Goal: Navigation & Orientation: Find specific page/section

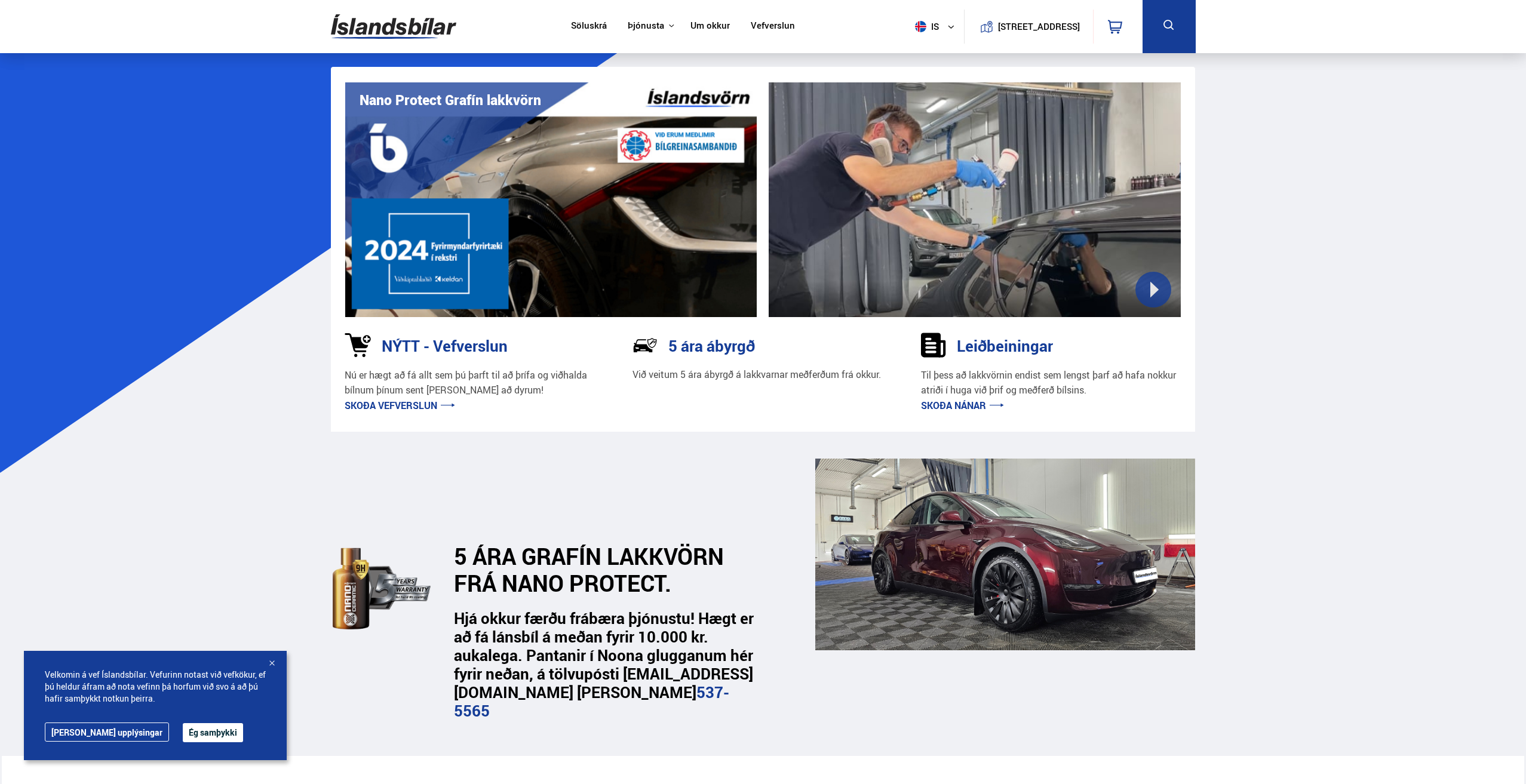
click at [946, 409] on link "Skoða nánar" at bounding box center [962, 406] width 83 height 13
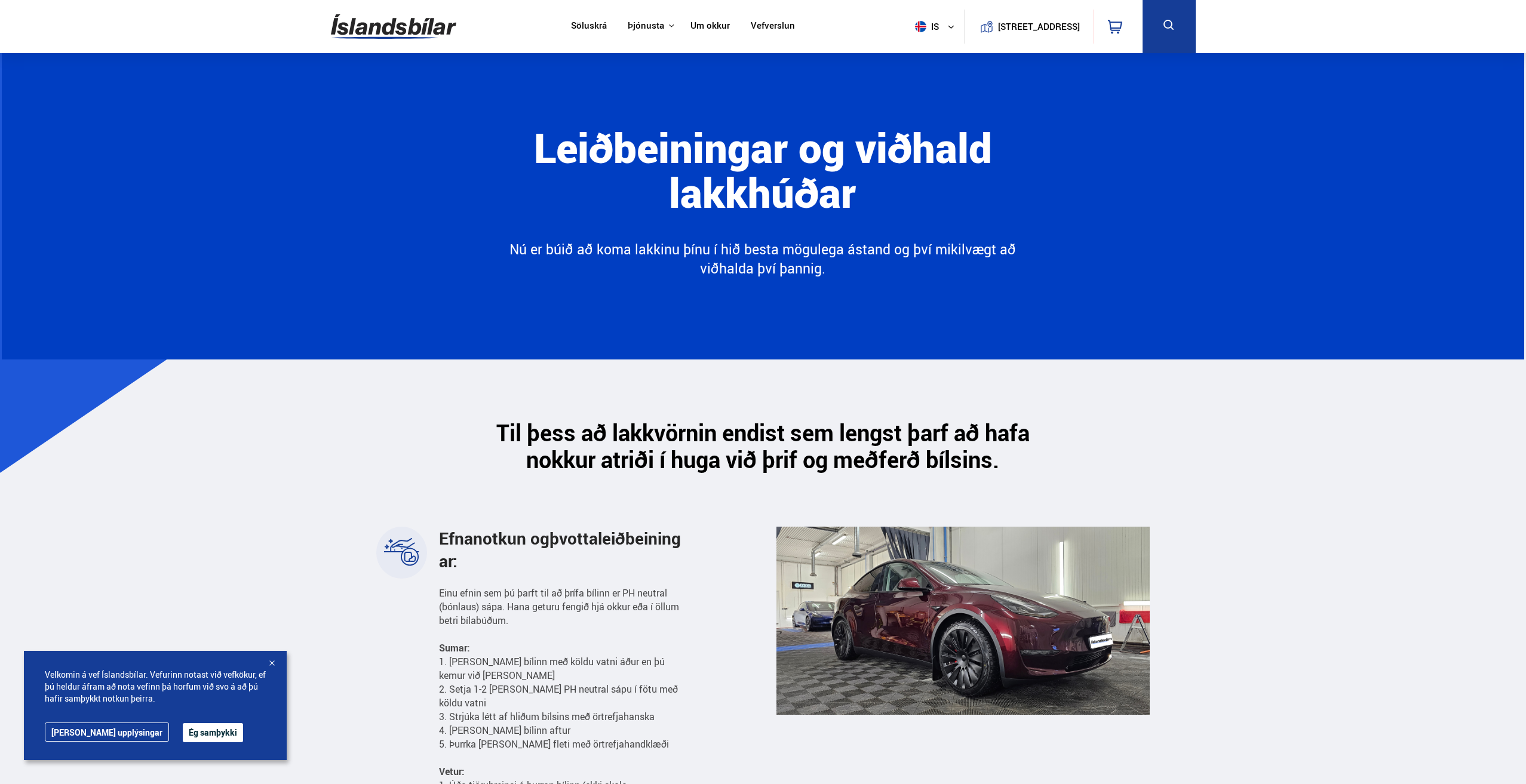
click at [183, 731] on button "Ég samþykki" at bounding box center [213, 733] width 60 height 19
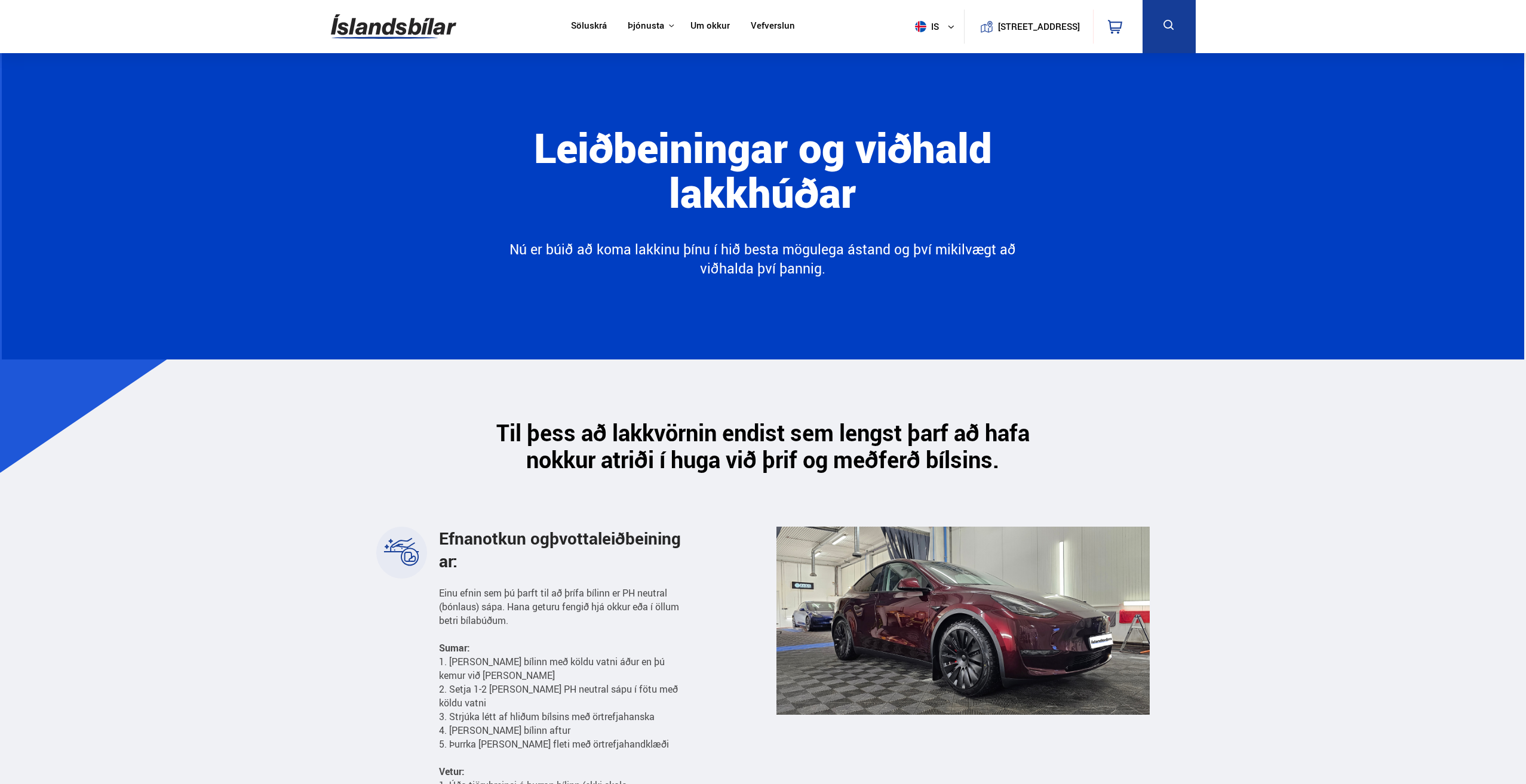
click at [760, 26] on link "Vefverslun" at bounding box center [773, 26] width 44 height 12
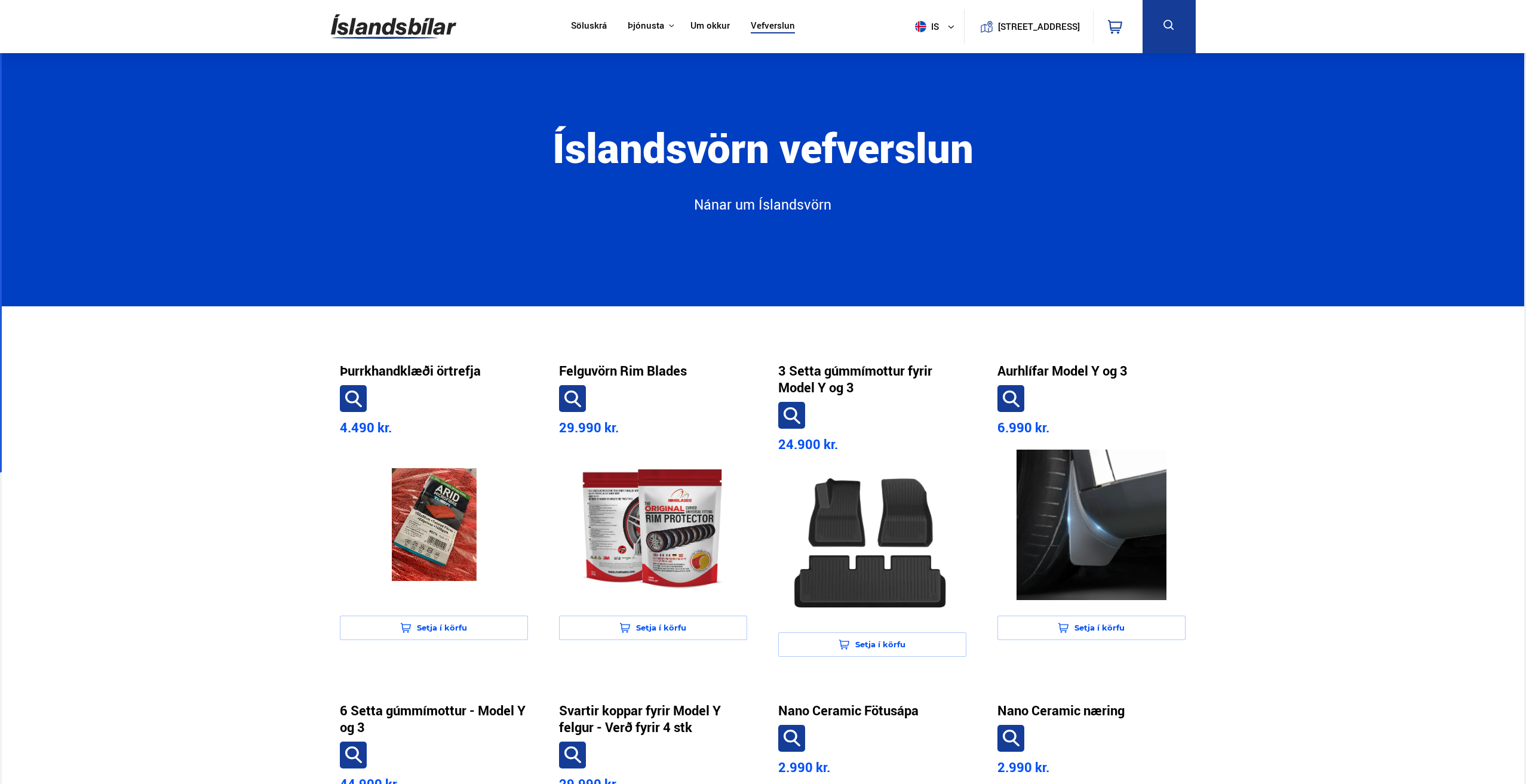
drag, startPoint x: 374, startPoint y: 182, endPoint x: 368, endPoint y: 179, distance: 6.7
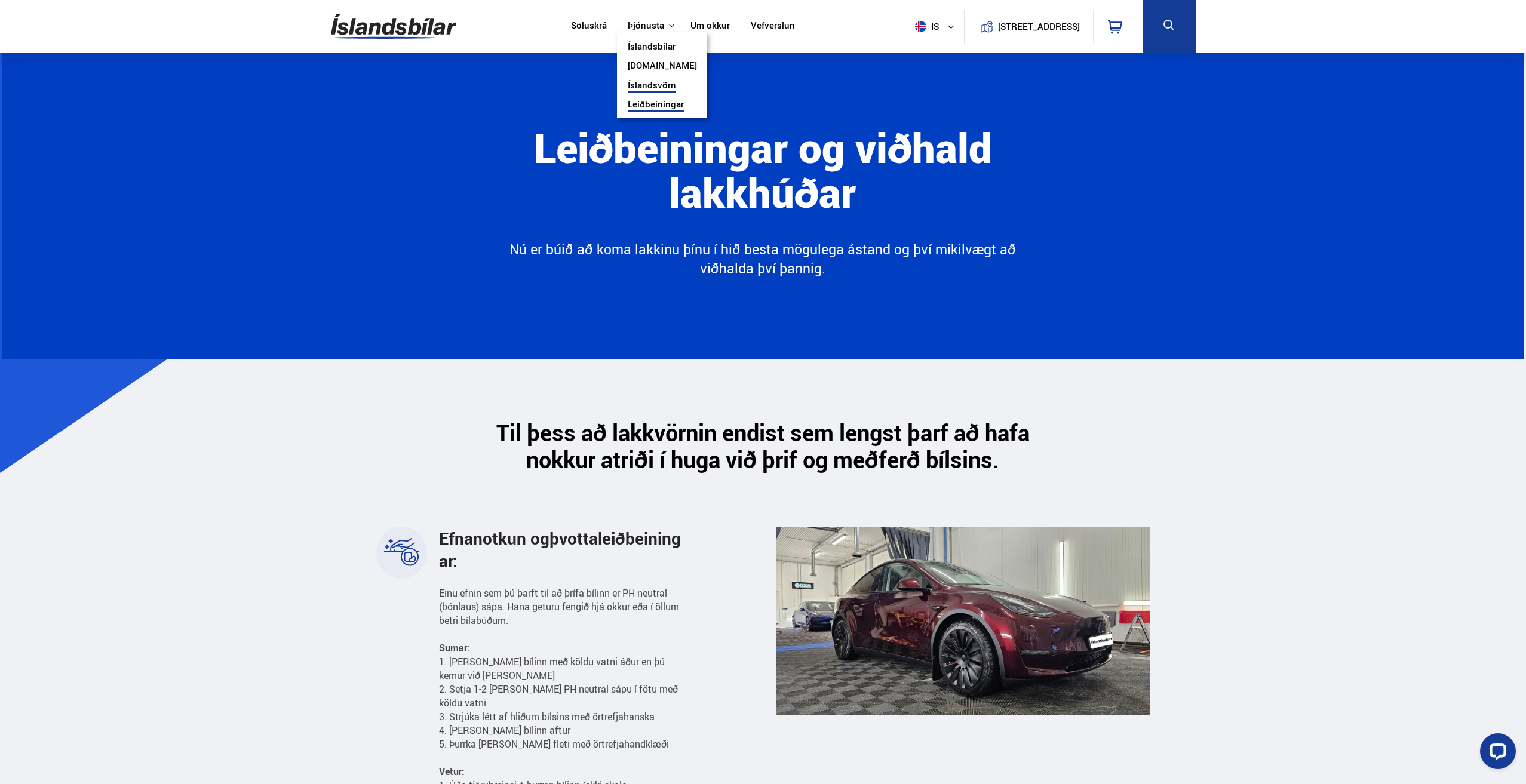
click at [644, 85] on link "Íslandsvörn" at bounding box center [652, 86] width 48 height 12
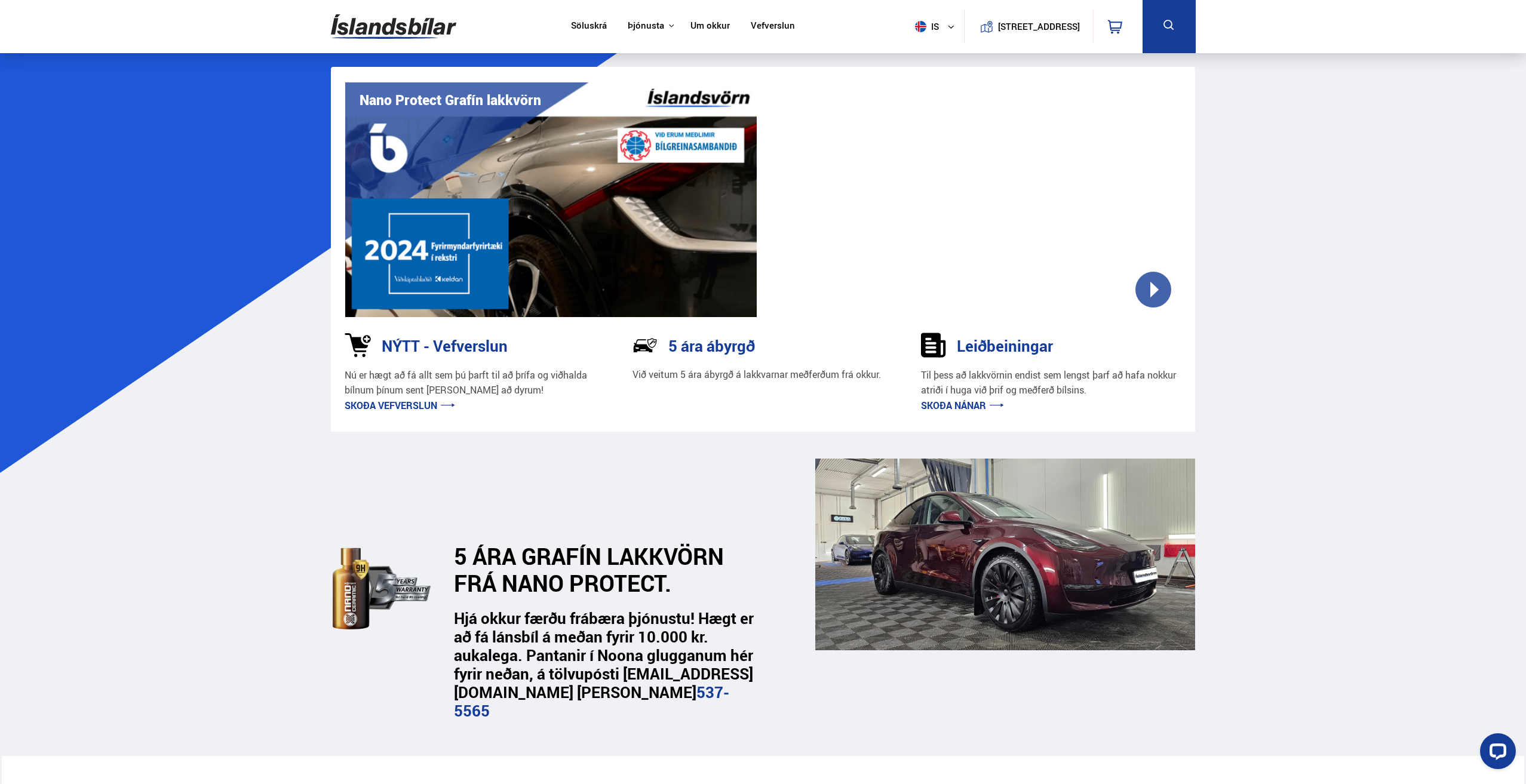
click at [1157, 291] on div at bounding box center [975, 200] width 412 height 234
